Goal: Task Accomplishment & Management: Manage account settings

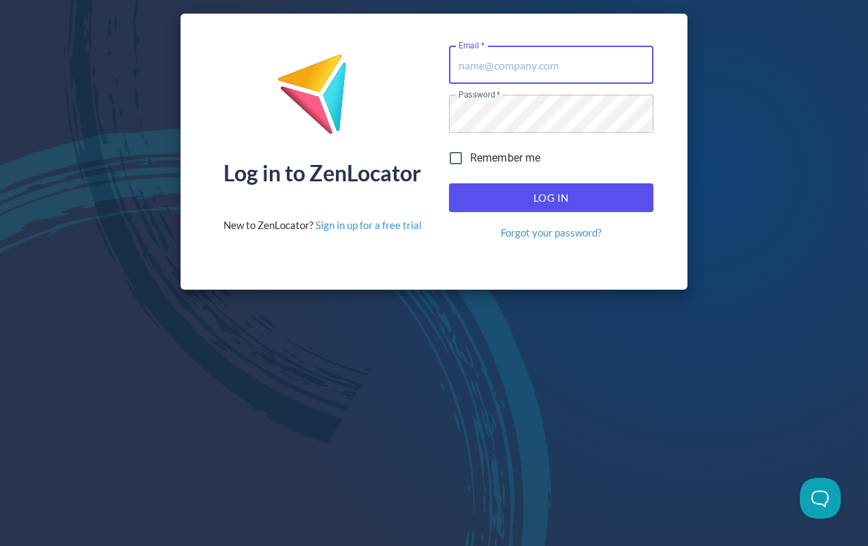
type input "[EMAIL_ADDRESS][DOMAIN_NAME]"
click at [541, 202] on span "Log In" at bounding box center [551, 198] width 174 height 18
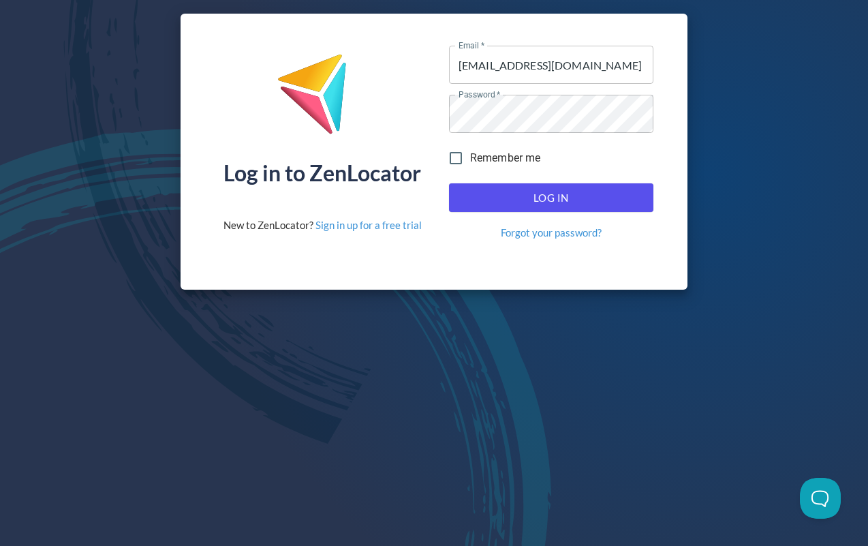
click at [569, 204] on span "Log In" at bounding box center [551, 198] width 174 height 18
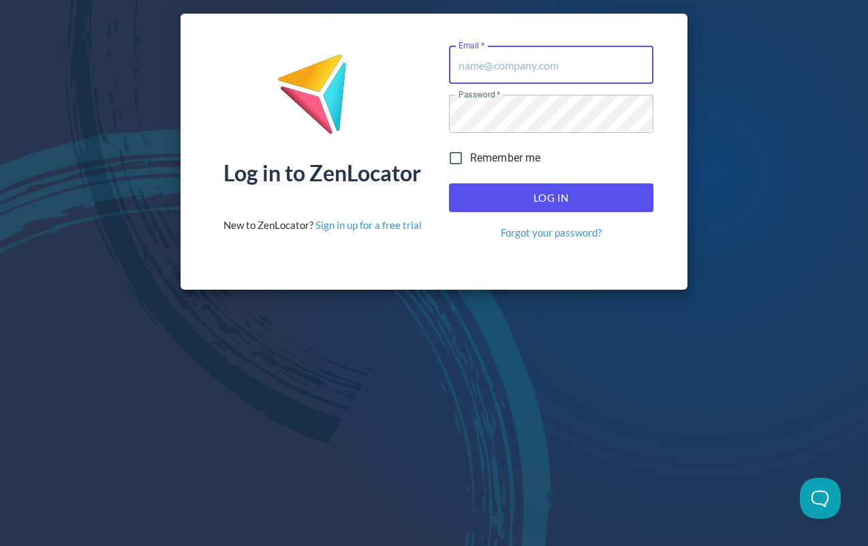
type input "[EMAIL_ADDRESS][DOMAIN_NAME]"
click at [567, 199] on span "Log In" at bounding box center [551, 198] width 174 height 18
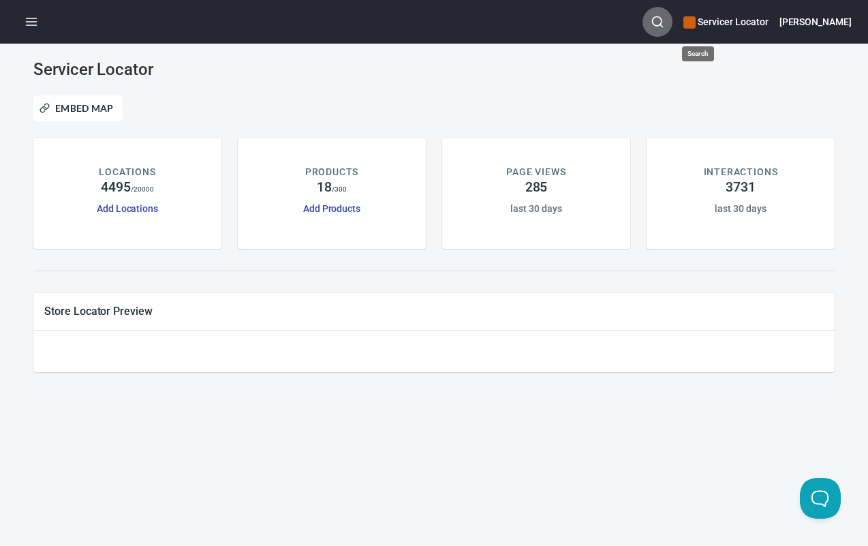
click at [664, 21] on icon "button" at bounding box center [657, 22] width 14 height 14
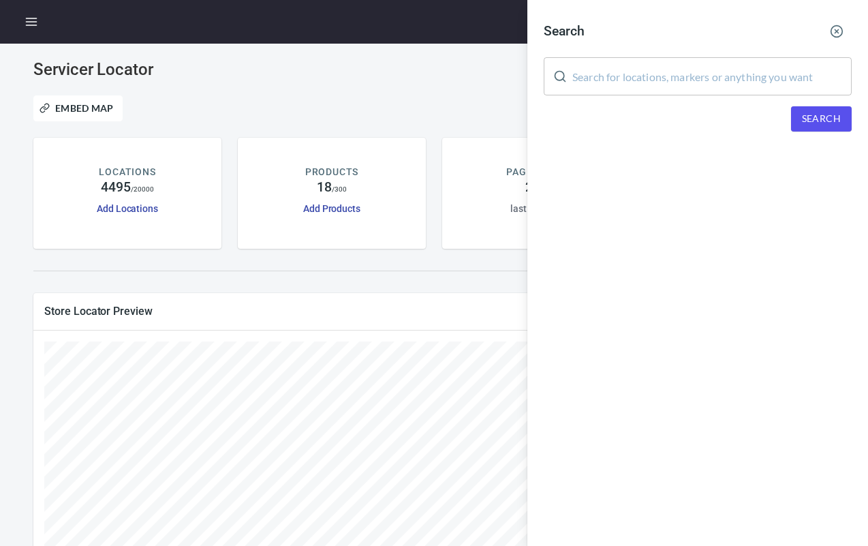
click at [582, 67] on input "text" at bounding box center [711, 76] width 279 height 38
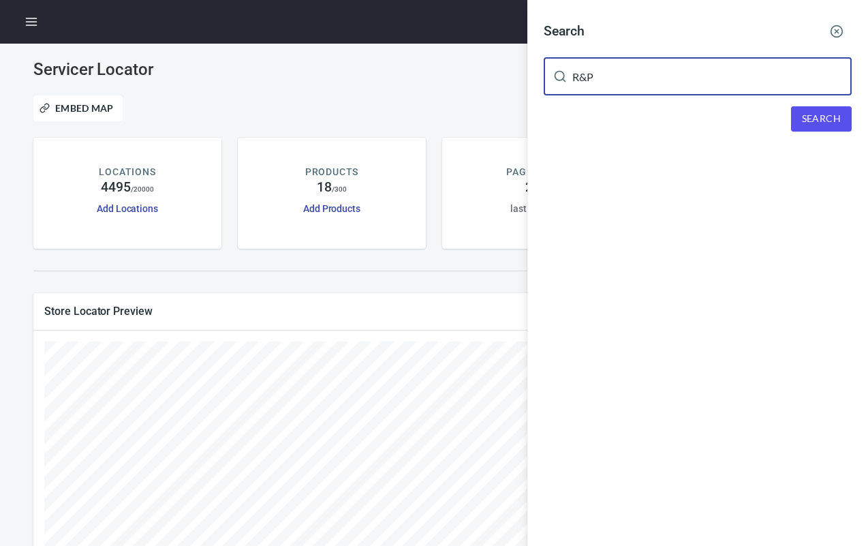
click at [830, 127] on span "Search" at bounding box center [821, 118] width 39 height 17
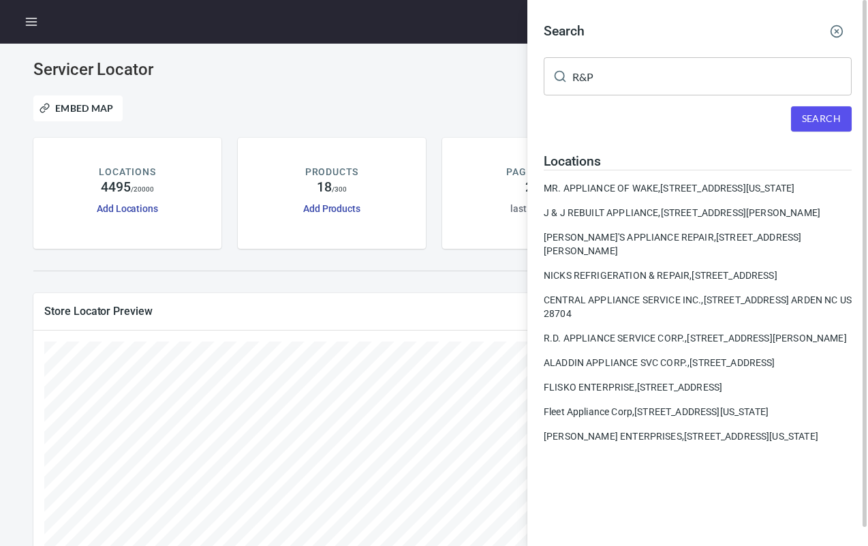
click at [617, 77] on input "R&P" at bounding box center [711, 76] width 279 height 38
click at [832, 121] on span "Search" at bounding box center [821, 118] width 39 height 17
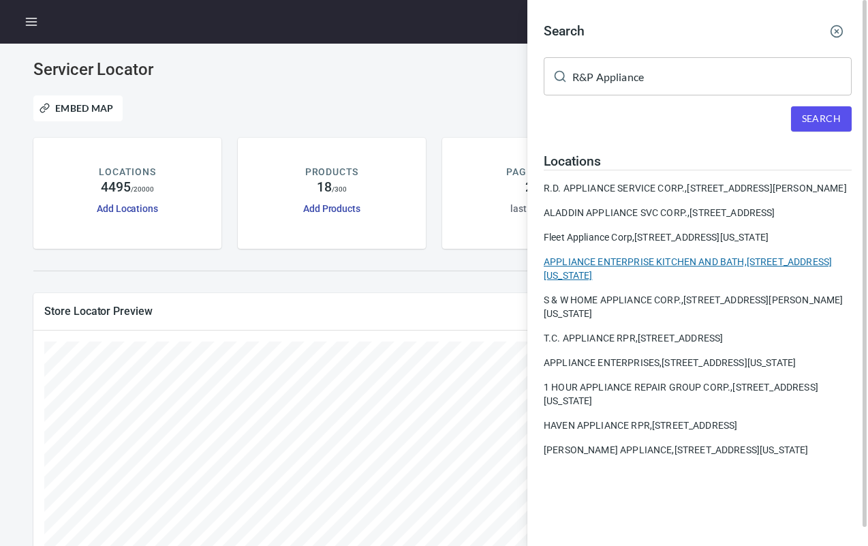
scroll to position [20, 0]
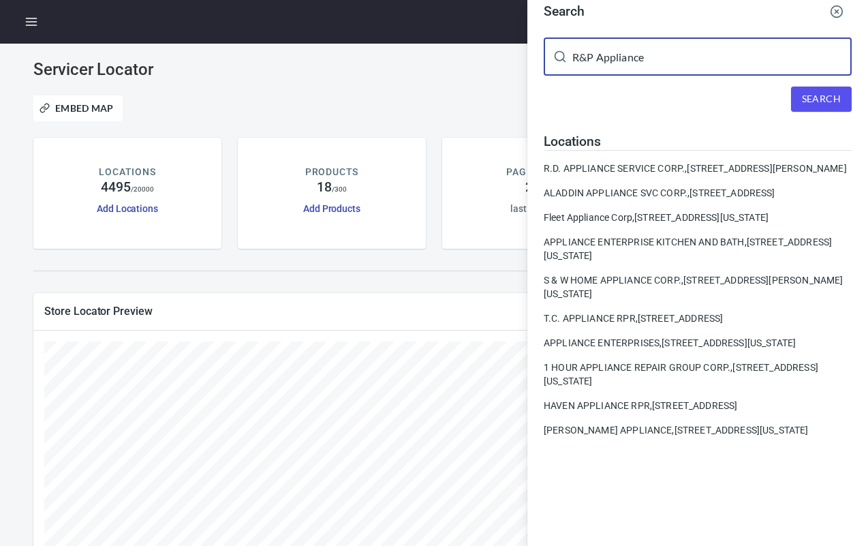
drag, startPoint x: 683, startPoint y: 61, endPoint x: 524, endPoint y: 53, distance: 159.6
click at [524, 53] on div "Search R&P Appliance ​ Search Locations R.D. APPLIANCE SERVICE CORP., 3659 MART…" at bounding box center [434, 273] width 868 height 546
paste input "randpapplianceservices@yahoo.com"
type input "randpapplianceservices@yahoo.com"
click at [821, 101] on span "Search" at bounding box center [821, 99] width 39 height 17
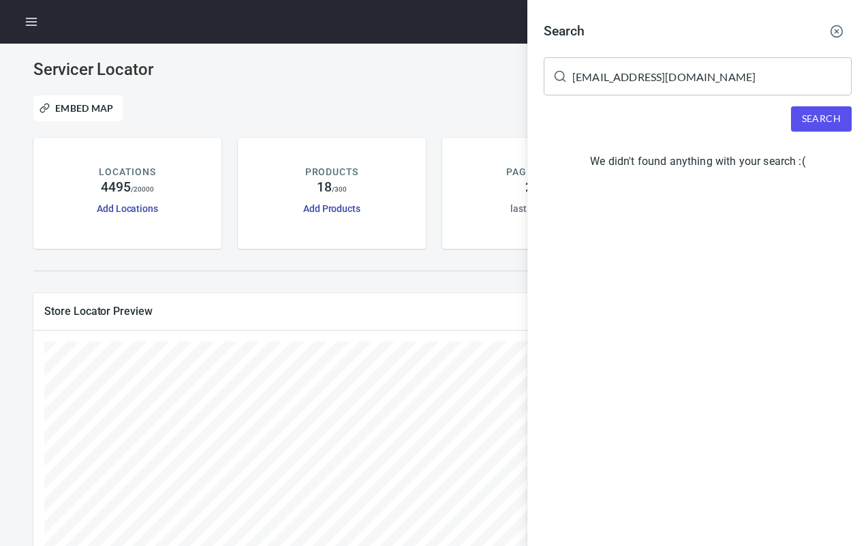
scroll to position [0, 0]
drag, startPoint x: 759, startPoint y: 74, endPoint x: 508, endPoint y: 66, distance: 251.5
click at [508, 66] on div "Search randpapplianceservices@yahoo.com ​ Search We didn't found anything with …" at bounding box center [434, 273] width 868 height 546
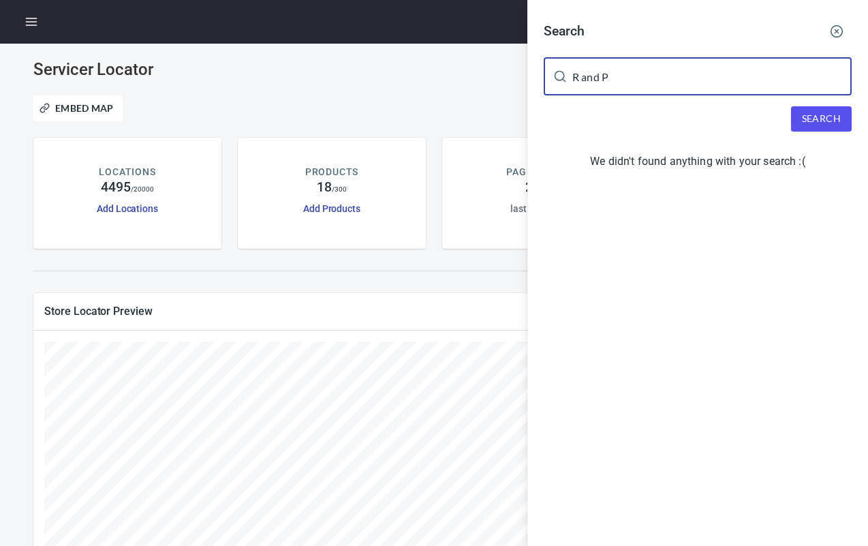
click at [825, 112] on span "Search" at bounding box center [821, 118] width 39 height 17
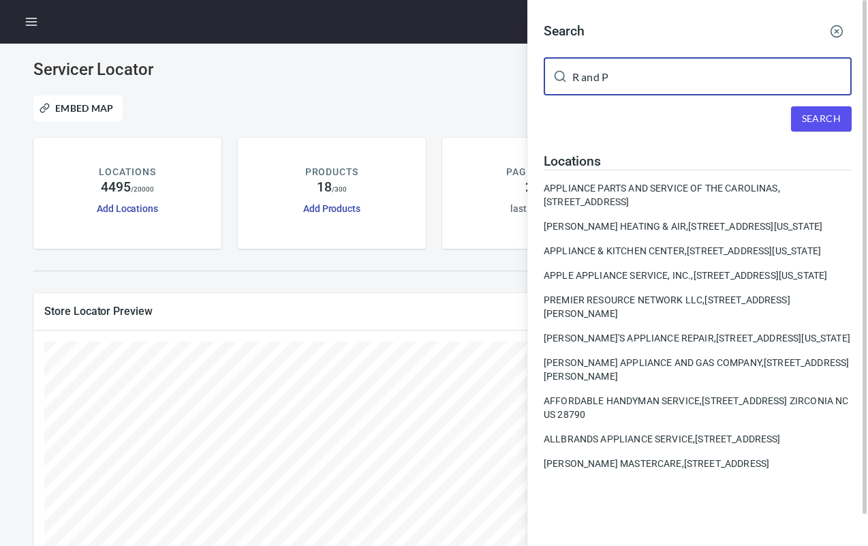
click at [668, 72] on input "R and P" at bounding box center [711, 76] width 279 height 38
drag, startPoint x: 661, startPoint y: 74, endPoint x: 562, endPoint y: 75, distance: 98.8
click at [562, 75] on div "R and P ​" at bounding box center [698, 76] width 308 height 38
paste input "02790"
type input "02790"
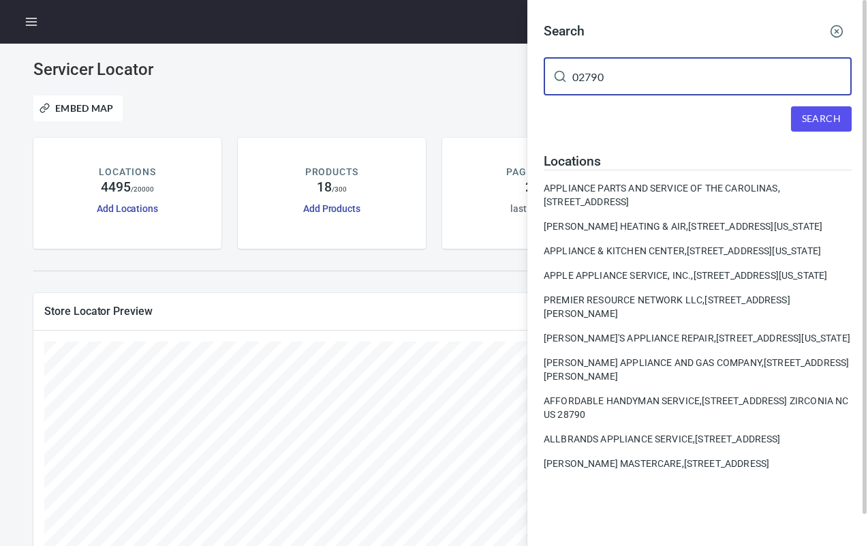
click at [849, 118] on button "Search" at bounding box center [821, 118] width 61 height 25
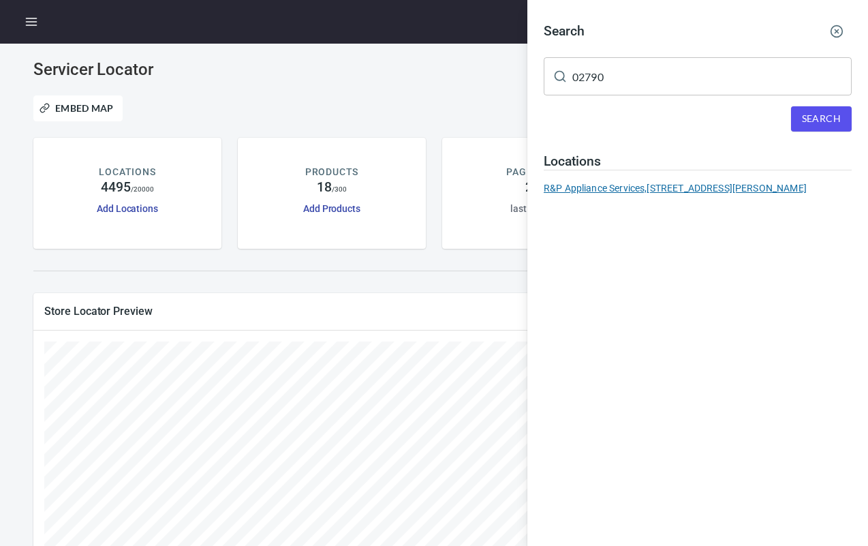
click at [736, 186] on div "R&P Appliance Services, 1 Ivy Meadows Ln, Westport MA 02790" at bounding box center [698, 188] width 308 height 14
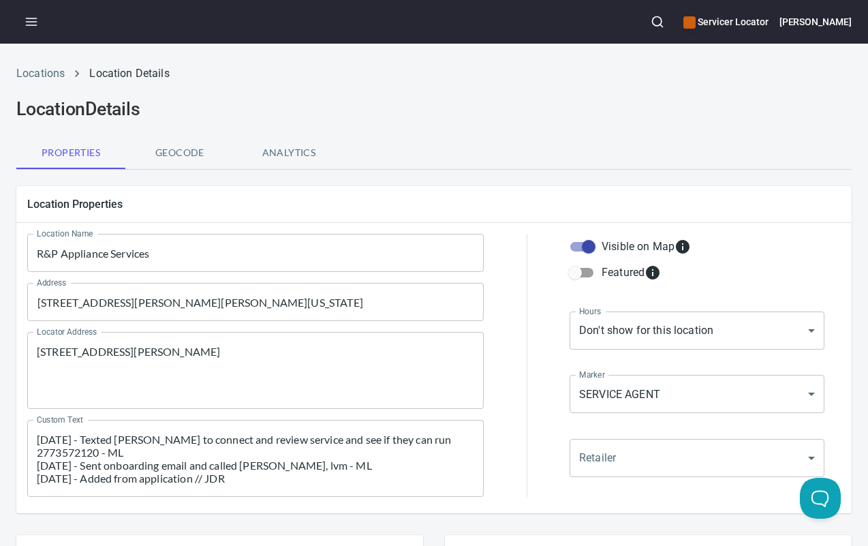
click at [36, 439] on div "6/26/24 - Texted Robert to connect and review service and see if they can run 2…" at bounding box center [255, 458] width 456 height 77
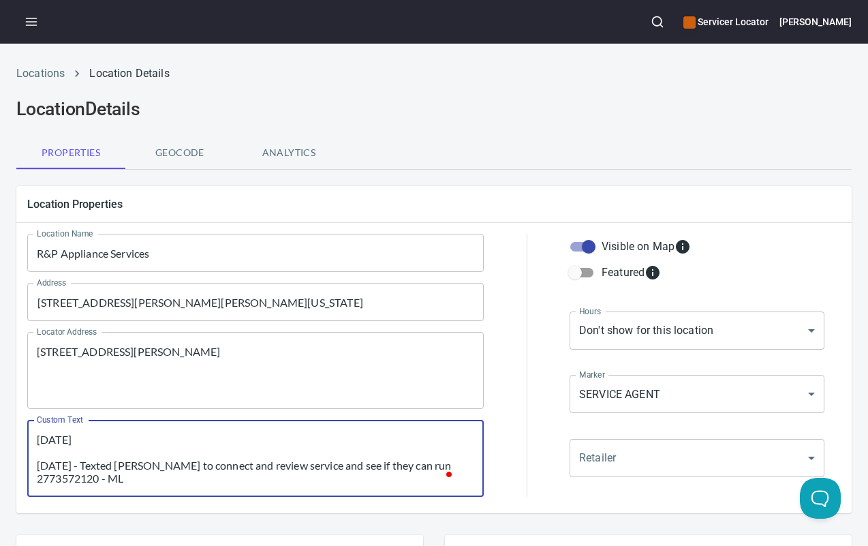
click at [129, 437] on textarea "9/15/2025 6/26/24 - Texted Robert to connect and review service and see if they…" at bounding box center [255, 458] width 437 height 52
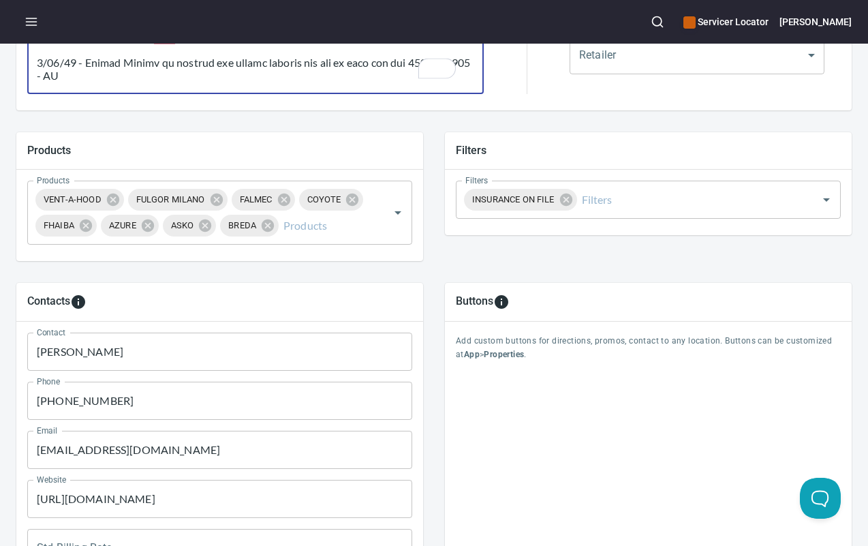
scroll to position [599, 0]
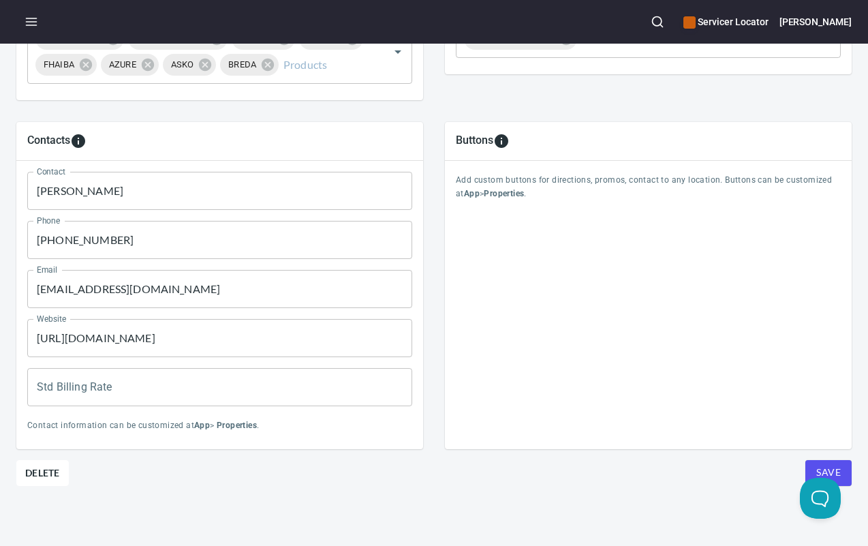
type textarea "9/15/2025 - Spoke with ASA they are not interested in running anything for us. …"
click at [818, 464] on span "Save" at bounding box center [828, 472] width 25 height 17
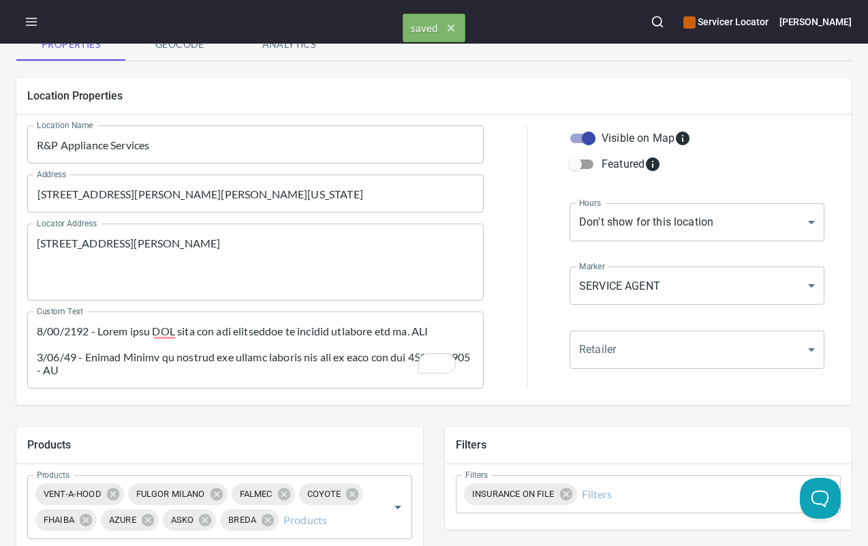
scroll to position [0, 0]
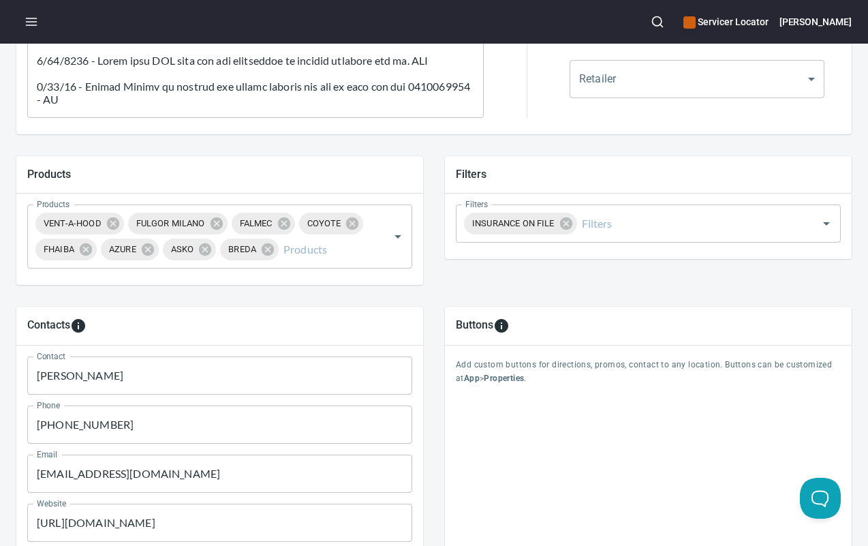
scroll to position [599, 0]
